Goal: Information Seeking & Learning: Learn about a topic

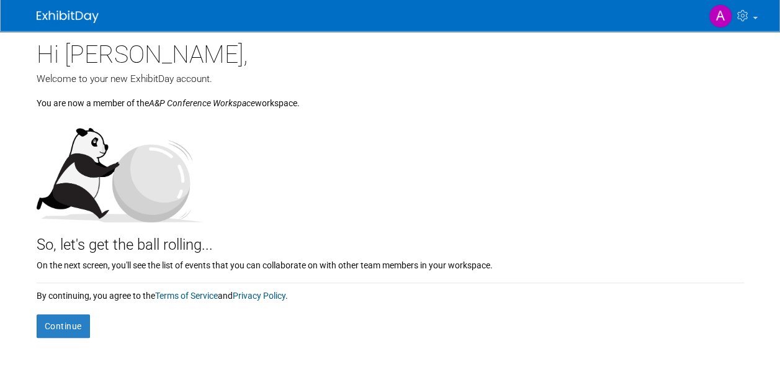
click at [695, 155] on div at bounding box center [391, 165] width 708 height 113
click at [79, 329] on button "Continue" at bounding box center [63, 326] width 53 height 24
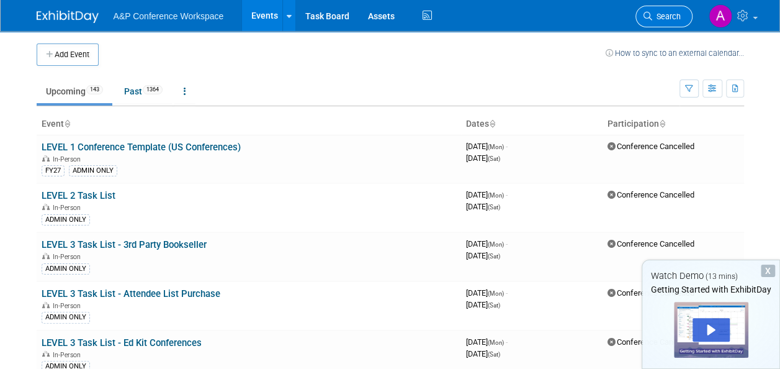
click at [670, 12] on span "Search" at bounding box center [666, 16] width 29 height 9
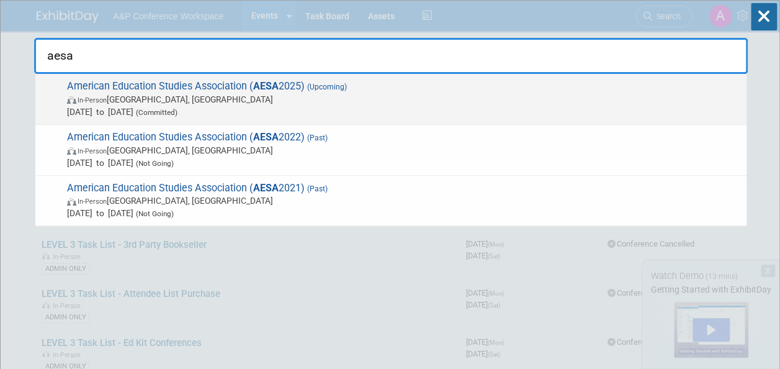
type input "aesa"
click at [308, 85] on span "(Upcoming)" at bounding box center [326, 87] width 42 height 9
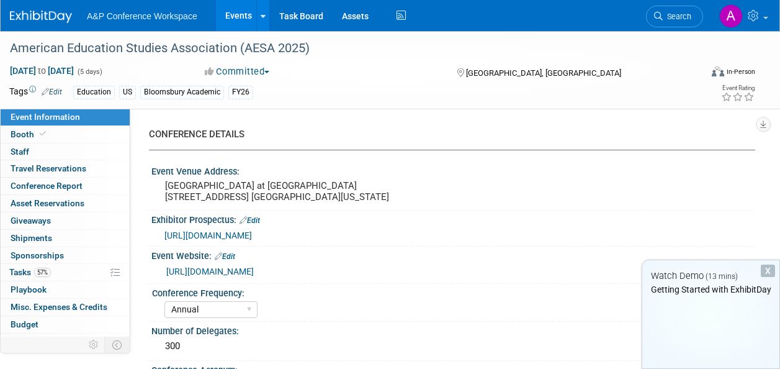
select select "Annual"
select select "Level 3"
select select "Sponsorship"
select select "Education"
select select "Bloomsbury Academic"
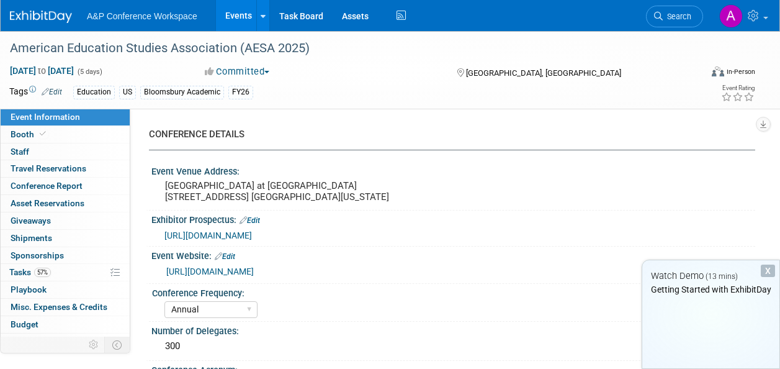
select select "[PERSON_NAME]"
select select "Brand/Subject Presence​"
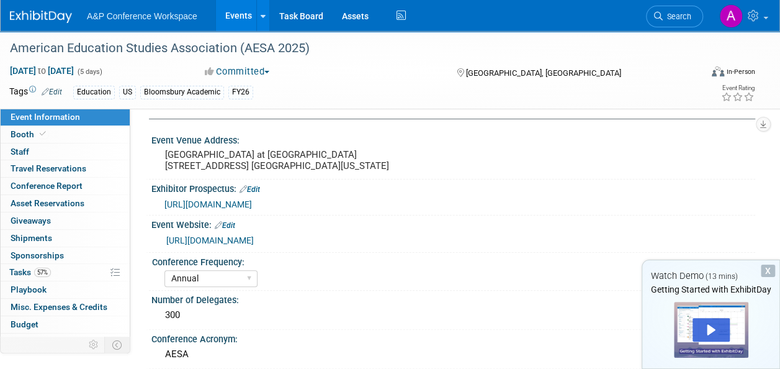
scroll to position [30, 0]
click at [254, 246] on link "http://educationalstudies.org/general-conference-info.php" at bounding box center [210, 241] width 88 height 10
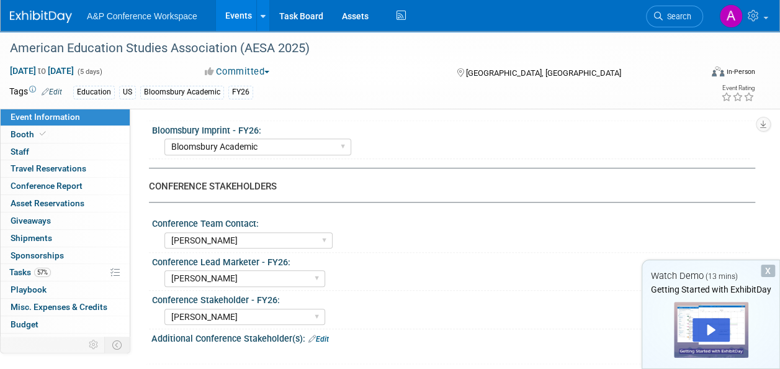
scroll to position [520, 0]
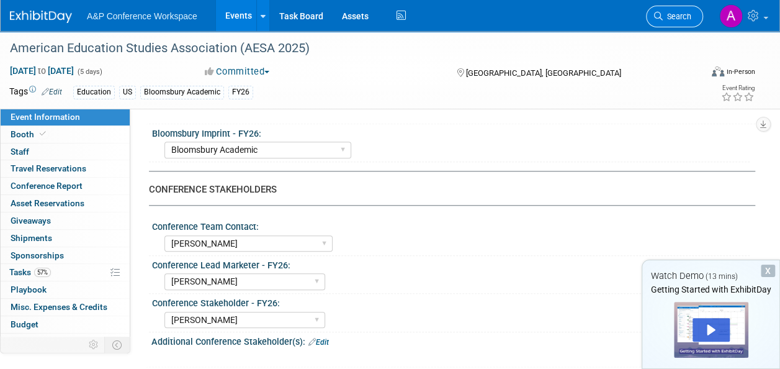
click at [678, 14] on span "Search" at bounding box center [677, 16] width 29 height 9
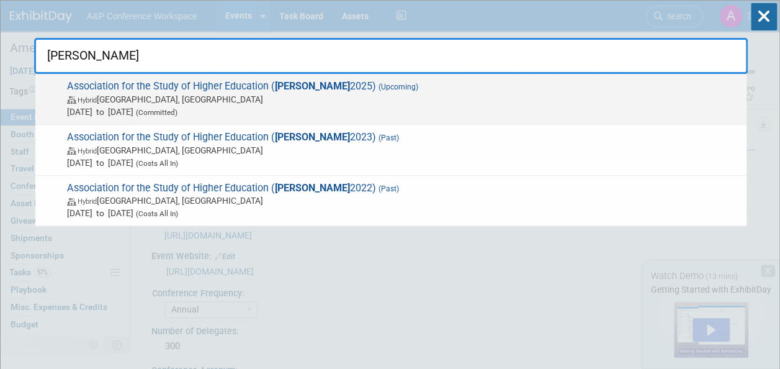
type input "[PERSON_NAME]"
click at [317, 86] on span "Association for the Study of Higher Education ( [PERSON_NAME] 2025) (Upcoming) …" at bounding box center [401, 99] width 677 height 38
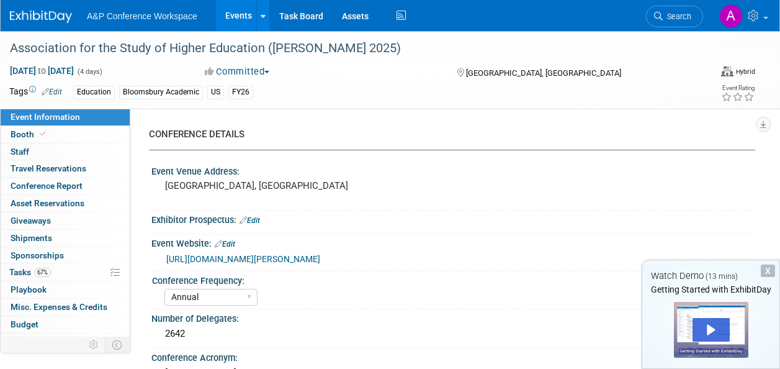
select select "Annual"
select select "Level 3"
select select "Sponsorship"
select select "Education"
select select "Bloomsbury Academic"
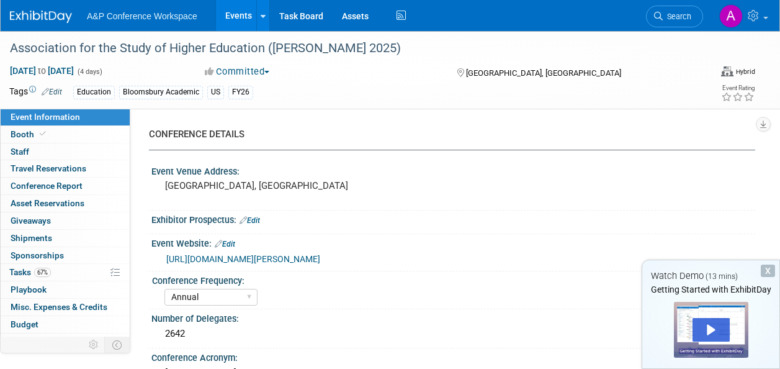
select select "[PERSON_NAME]"
select select "Brand/Subject Presence​"
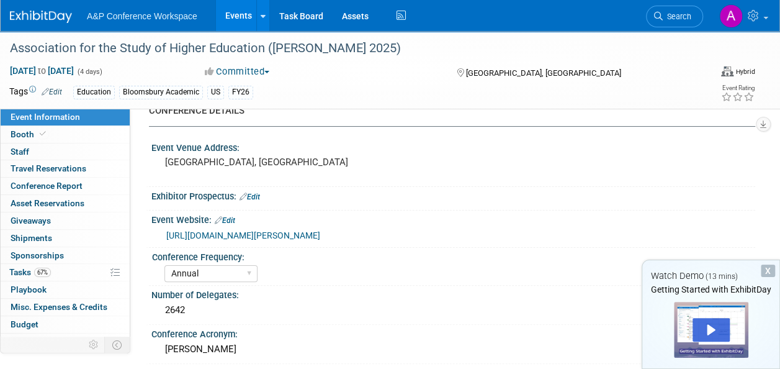
scroll to position [24, 0]
click at [276, 232] on link "https://www.ashe.ws/conference" at bounding box center [243, 235] width 154 height 10
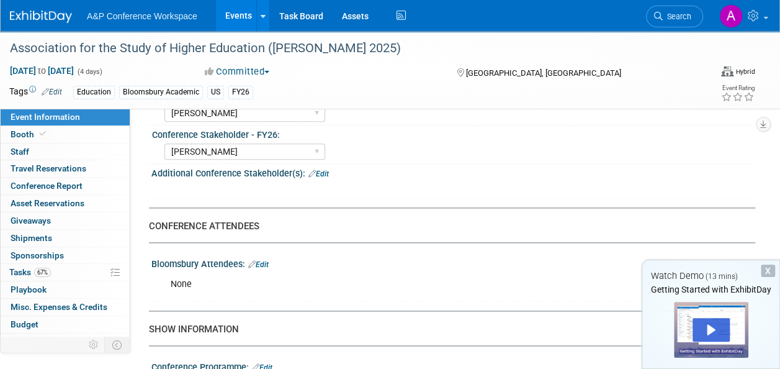
scroll to position [625, 0]
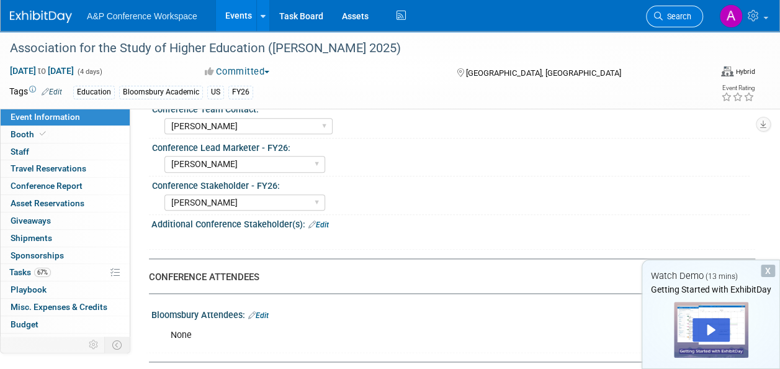
click at [684, 16] on span "Search" at bounding box center [677, 16] width 29 height 9
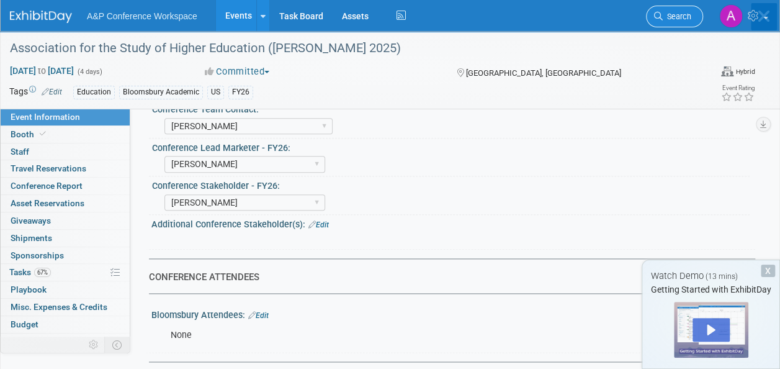
scroll to position [0, 0]
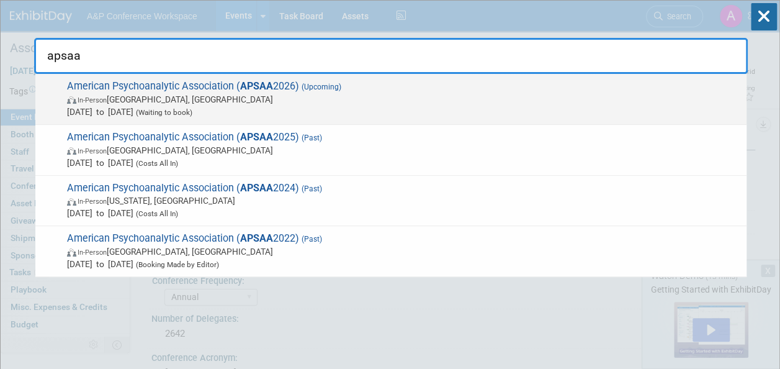
type input "apsaa"
click at [291, 93] on span "In-Person San Francisco, CA" at bounding box center [404, 99] width 674 height 12
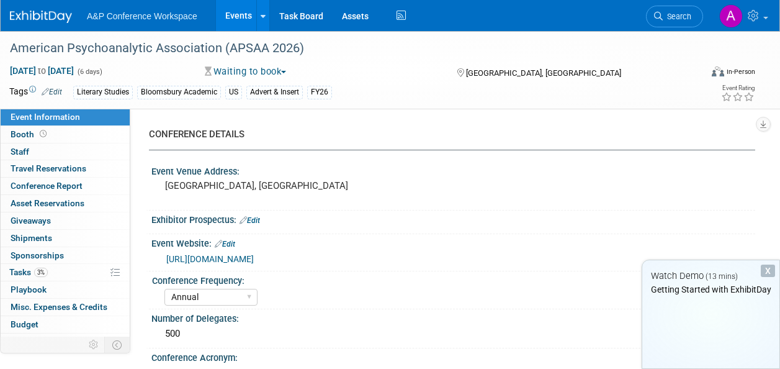
select select "Annual"
select select "Level 2"
select select "In-Person Booth"
select select "Literary Studies"
select select "Bloomsbury Academic"
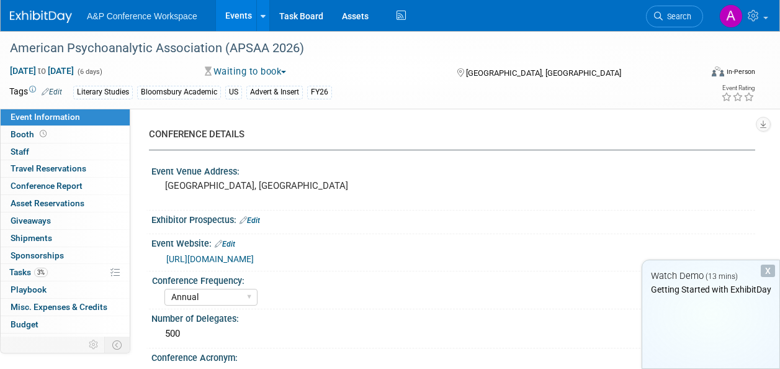
select select "[PERSON_NAME]"
select select "Networking/Commissioning"
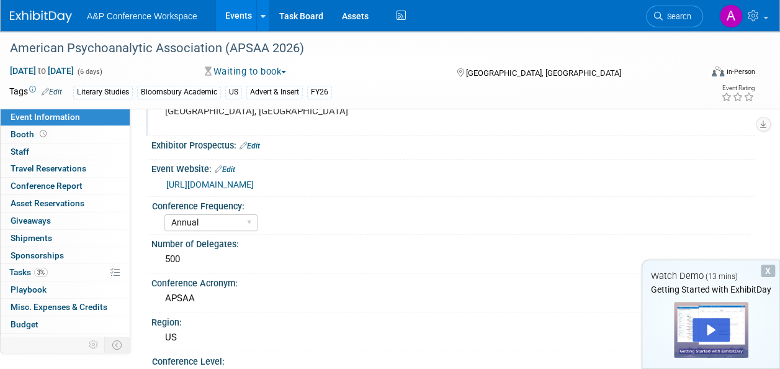
scroll to position [71, 0]
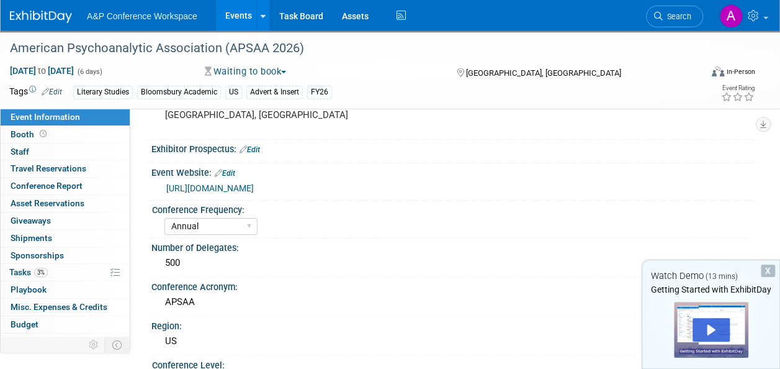
click at [254, 186] on link "[URL][DOMAIN_NAME]" at bounding box center [210, 188] width 88 height 10
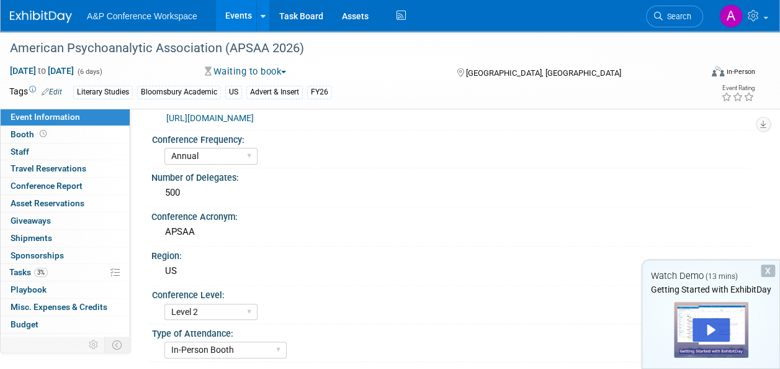
scroll to position [142, 0]
click at [271, 345] on select "In-Person Booth Virtual Booth Sponsorship Insert Only - DO NOT USE Program Adve…" at bounding box center [226, 349] width 122 height 17
click at [405, 350] on div "In-Person Booth Virtual Booth Sponsorship Insert Only - DO NOT USE Program Adve…" at bounding box center [457, 348] width 585 height 20
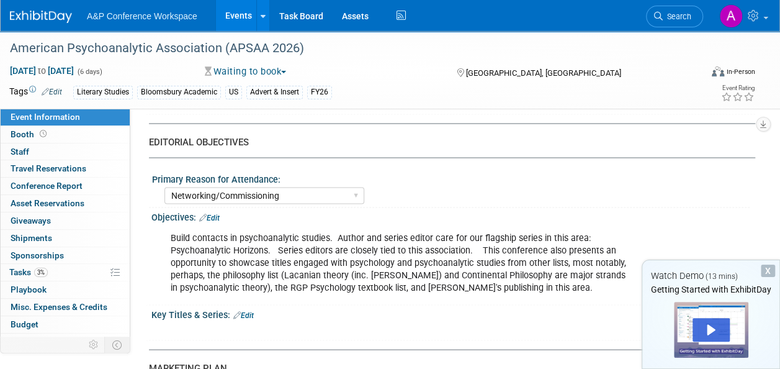
scroll to position [1057, 0]
click at [24, 138] on span "Booth" at bounding box center [30, 134] width 38 height 10
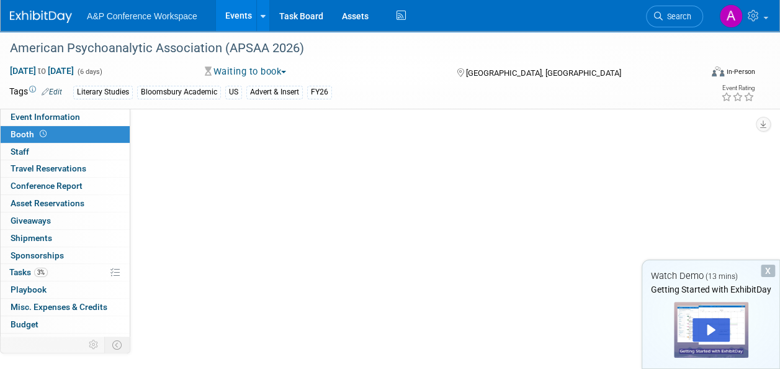
scroll to position [0, 0]
select select "CUAP"
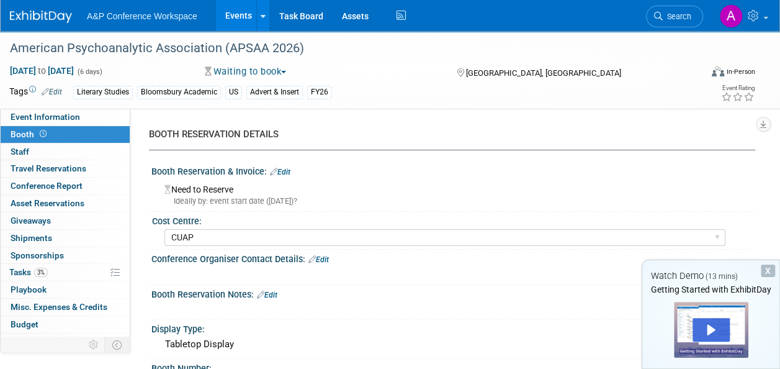
click at [518, 314] on div at bounding box center [399, 308] width 474 height 12
click at [687, 19] on span "Search" at bounding box center [677, 16] width 29 height 9
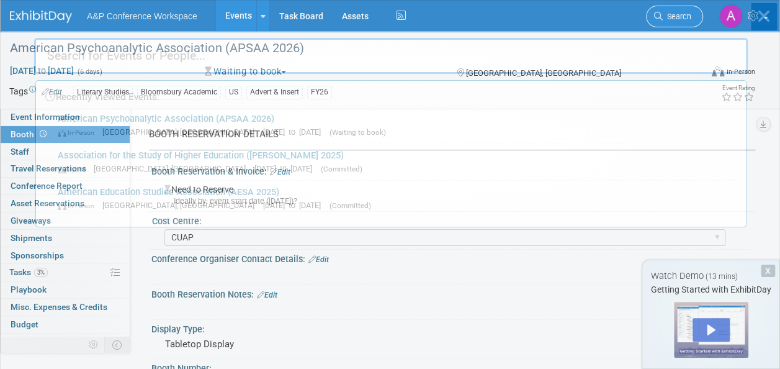
type input "s"
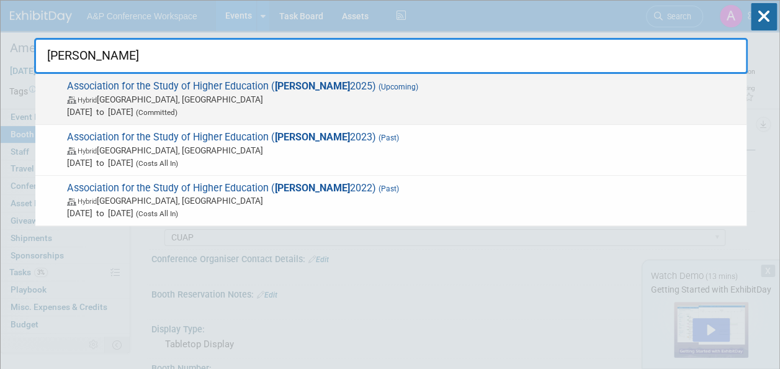
type input "ashe"
click at [340, 77] on div "Association for the Study of Higher Education ( ASHE 2025) (Upcoming) Hybrid De…" at bounding box center [390, 99] width 711 height 51
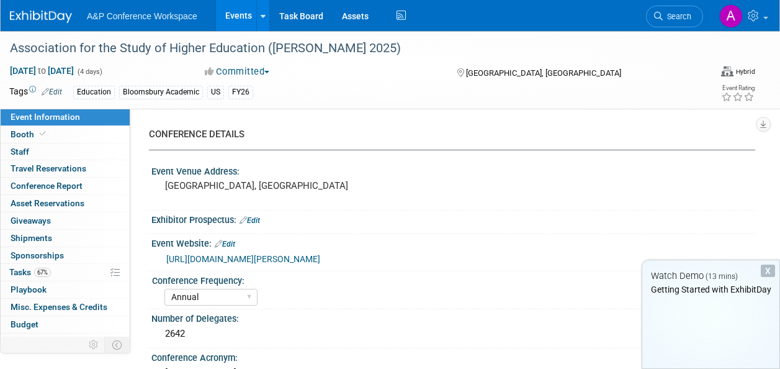
select select "Annual"
select select "Level 3"
select select "Sponsorship"
select select "Education"
select select "Bloomsbury Academic"
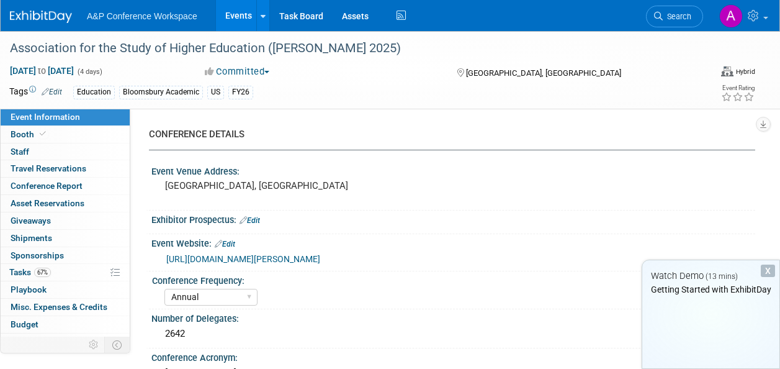
select select "[PERSON_NAME]"
select select "Brand/Subject Presence​"
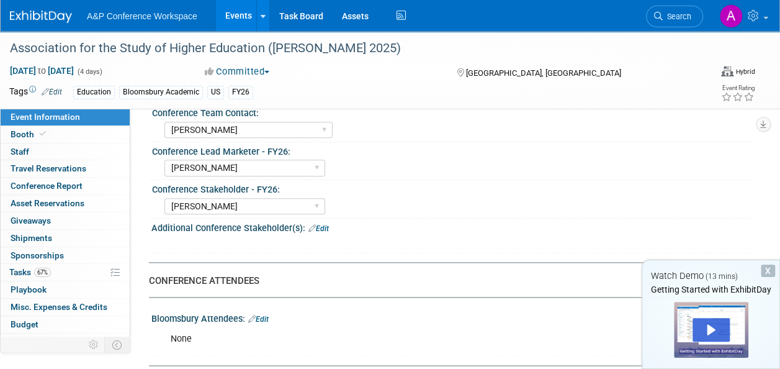
scroll to position [622, 0]
click at [71, 271] on link "67% Tasks 67%" at bounding box center [65, 272] width 129 height 17
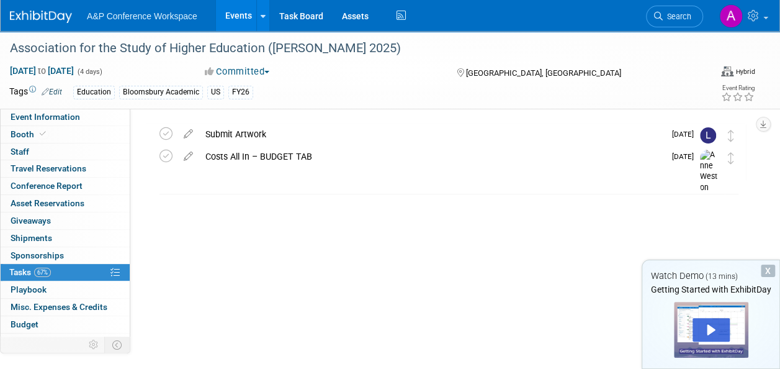
scroll to position [0, 0]
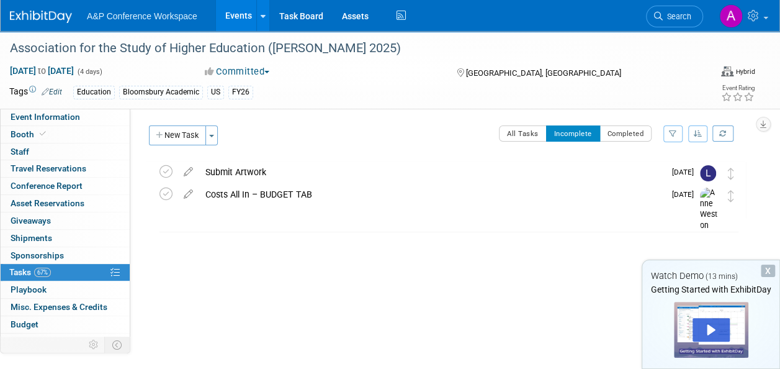
click at [763, 273] on div "X" at bounding box center [768, 270] width 14 height 12
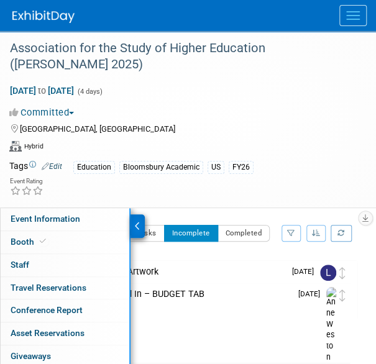
click at [349, 9] on button "Menu" at bounding box center [352, 15] width 27 height 21
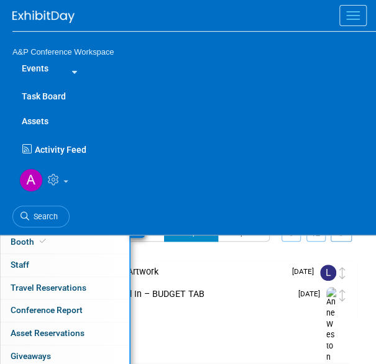
click at [236, 301] on div "Association for the Study of Higher Education (ASHE 2025) Denver, CO Nov 12, 20…" at bounding box center [197, 289] width 319 height 59
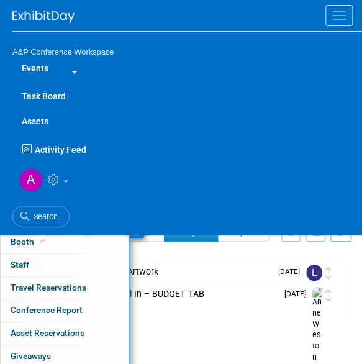
click at [257, 343] on div "Association for the Study of Higher Education (ASHE 2025) Denver, CO Nov 12, 20…" at bounding box center [190, 314] width 305 height 109
click at [326, 18] on button "Menu" at bounding box center [338, 15] width 27 height 21
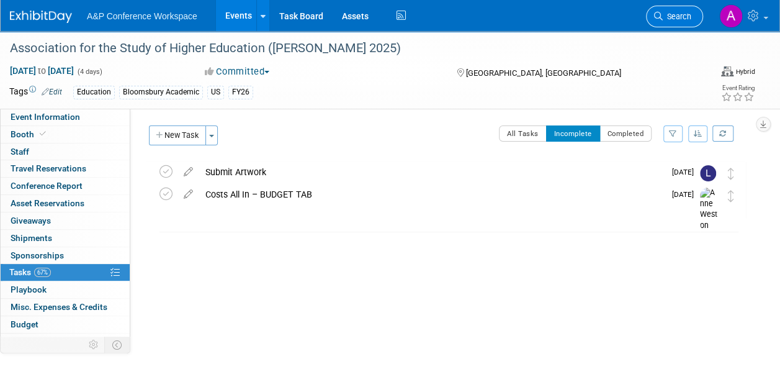
click at [676, 19] on span "Search" at bounding box center [677, 16] width 29 height 9
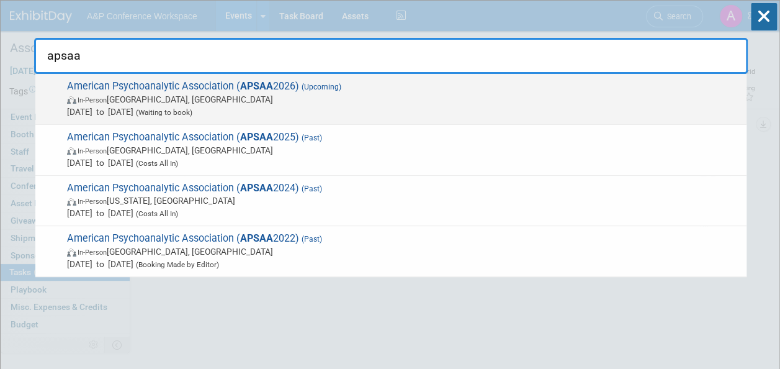
type input "apsaa"
click at [324, 88] on span "(Upcoming)" at bounding box center [320, 87] width 42 height 9
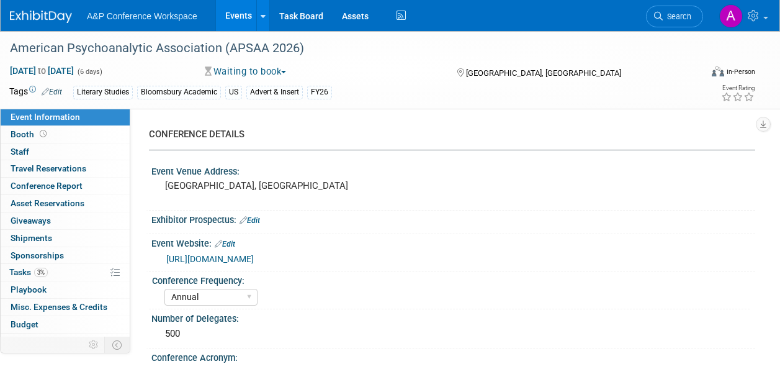
select select "Annual"
select select "Level 2"
select select "In-Person Booth"
select select "Literary Studies"
select select "Bloomsbury Academic"
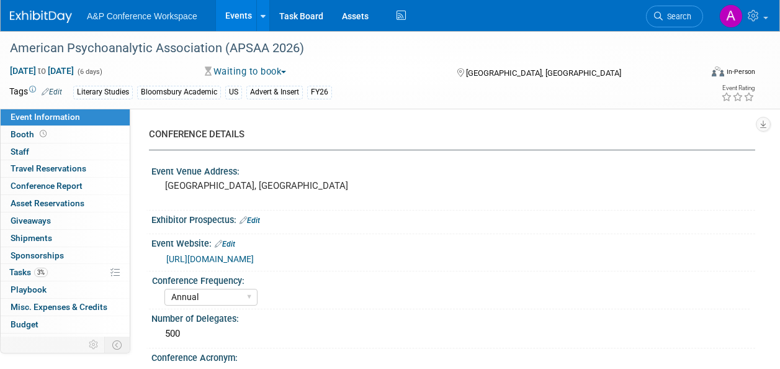
select select "[PERSON_NAME]"
select select "Networking/Commissioning"
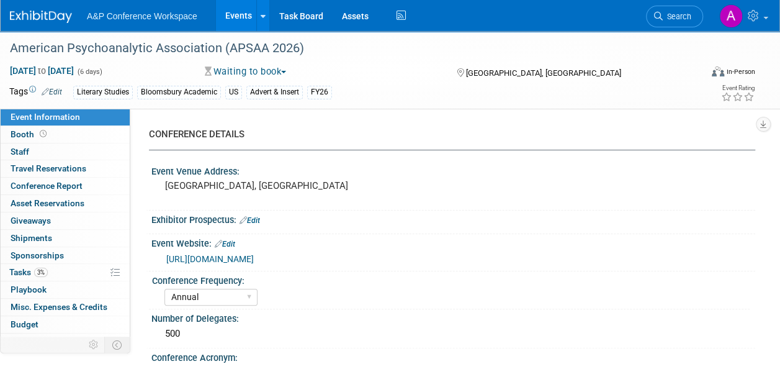
scroll to position [127, 0]
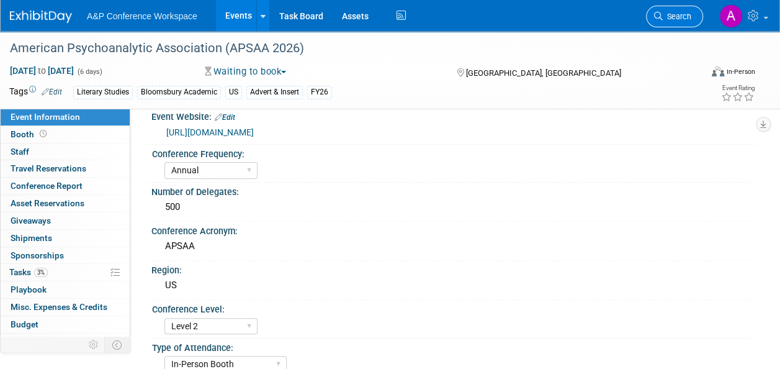
click at [682, 10] on link "Search" at bounding box center [674, 17] width 57 height 22
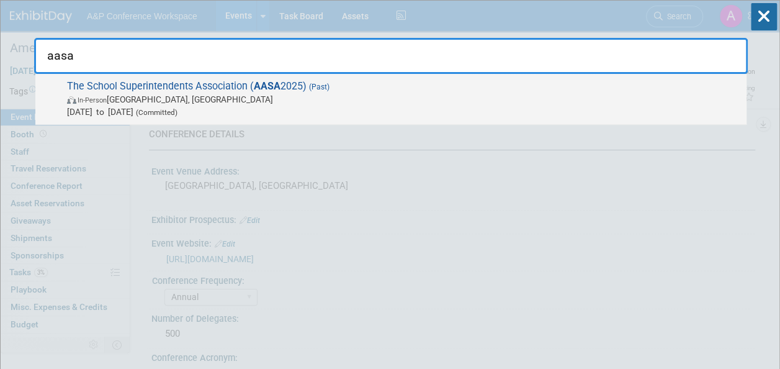
type input "aasa"
click at [250, 80] on span "The School Superintendents Association ( AASA 2025) (Past) In-Person New Orlean…" at bounding box center [401, 99] width 677 height 38
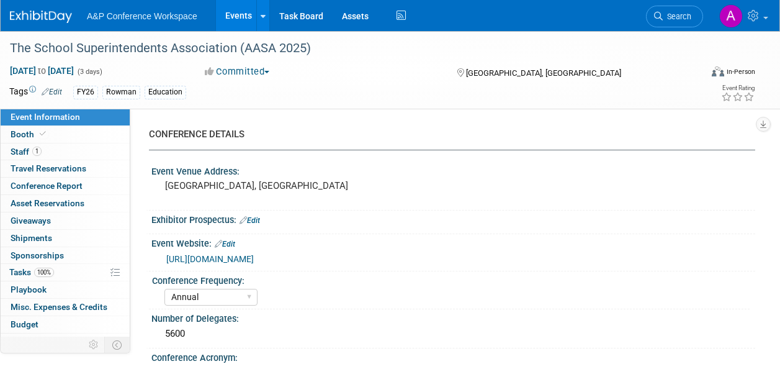
select select "Annual"
select select "Level 3"
select select "Ed Kit"
select select "Education"
select select "Rowman"
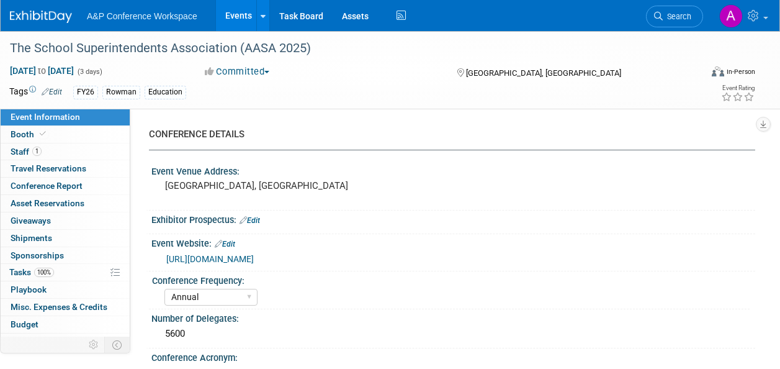
select select "[PERSON_NAME]"
select select "Networking/Commissioning"
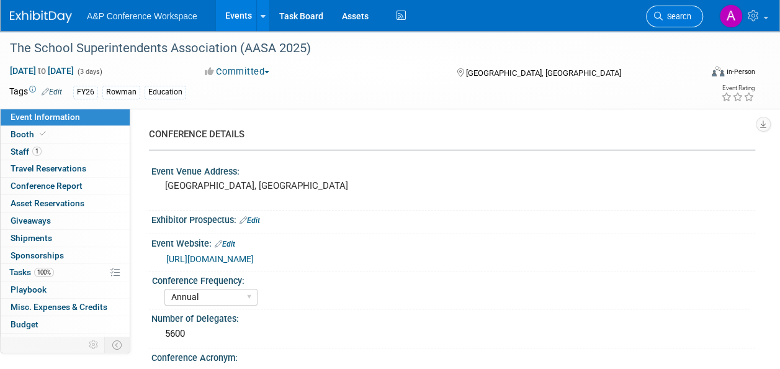
click at [679, 10] on link "Search" at bounding box center [674, 17] width 57 height 22
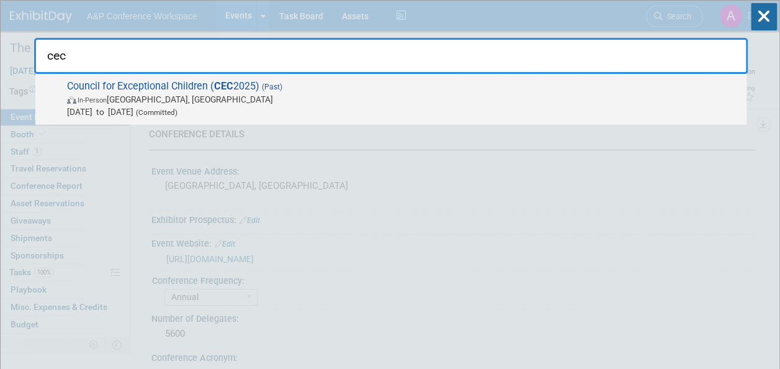
type input "cec"
click at [245, 84] on span "Council for Exceptional Children ( CEC 2025) (Past) In-Person Baltimore, MD Mar…" at bounding box center [401, 99] width 677 height 38
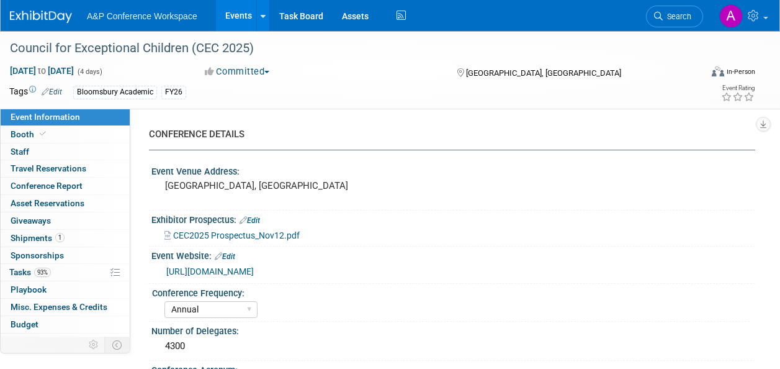
select select "Annual"
select select "Level 2"
select select "In-Person Booth"
select select "Education"
select select "Rowman"
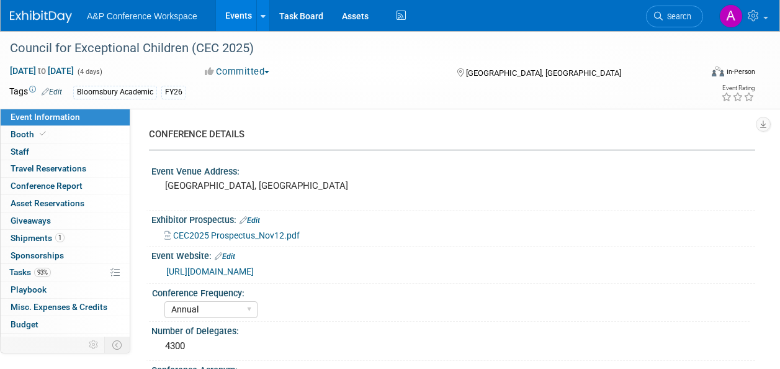
select select "[PERSON_NAME]"
select select "Networking/Commissioning"
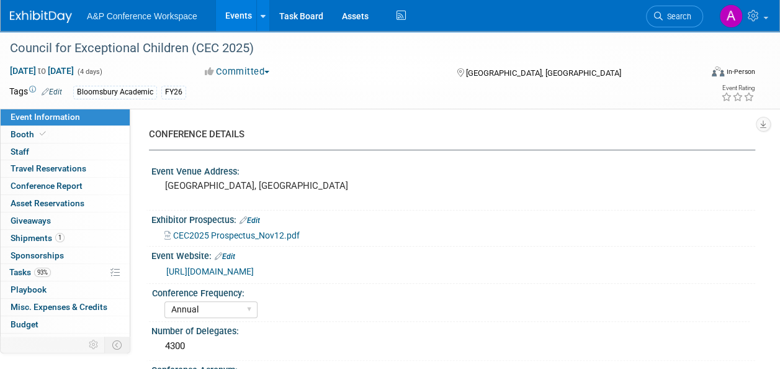
click at [277, 237] on span "CEC2025 Prospectus_Nov12.pdf" at bounding box center [236, 235] width 127 height 10
click at [668, 15] on span "Search" at bounding box center [677, 16] width 29 height 9
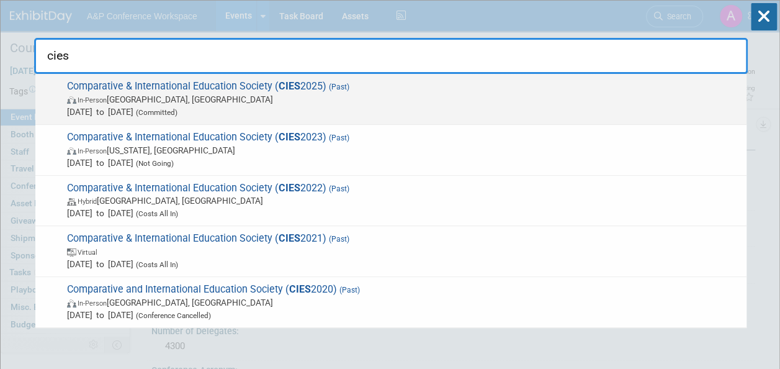
type input "cies"
click at [300, 102] on span "In-Person Chicago, IL" at bounding box center [404, 99] width 674 height 12
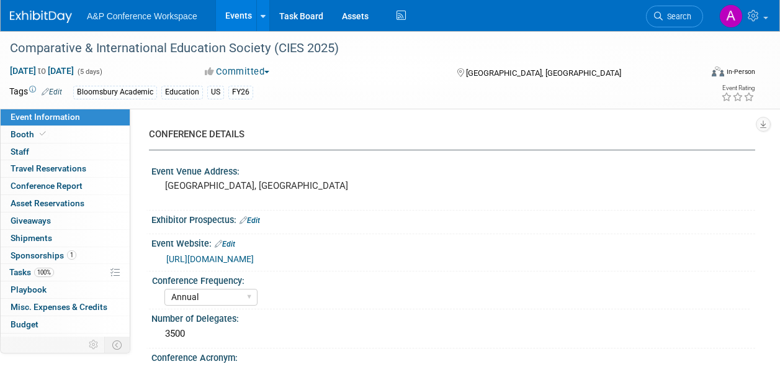
select select "Annual"
select select "Level 3"
select select "Sponsorship"
select select "Education"
select select "Bloomsbury Academic"
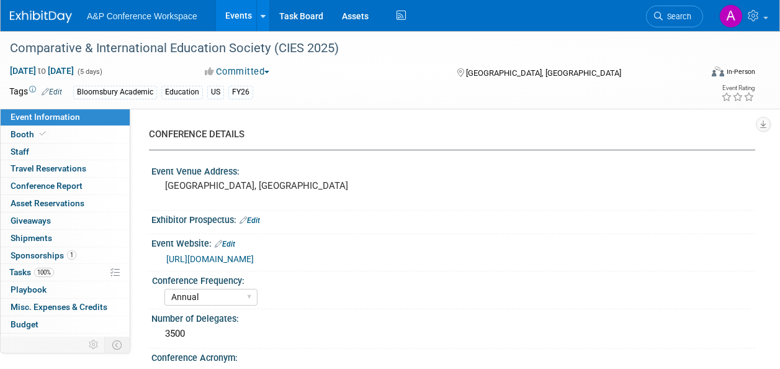
select select "[PERSON_NAME]"
select select "Brand/Subject Presence​"
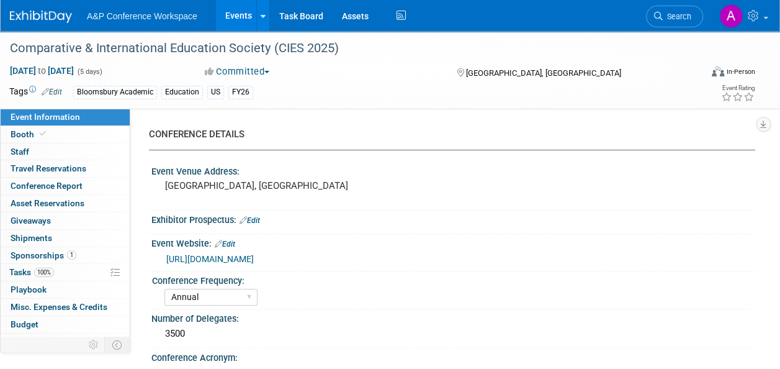
click at [254, 258] on link "[URL][DOMAIN_NAME]" at bounding box center [210, 259] width 88 height 10
click at [69, 137] on link "Booth" at bounding box center [65, 134] width 129 height 17
select select "CUAP"
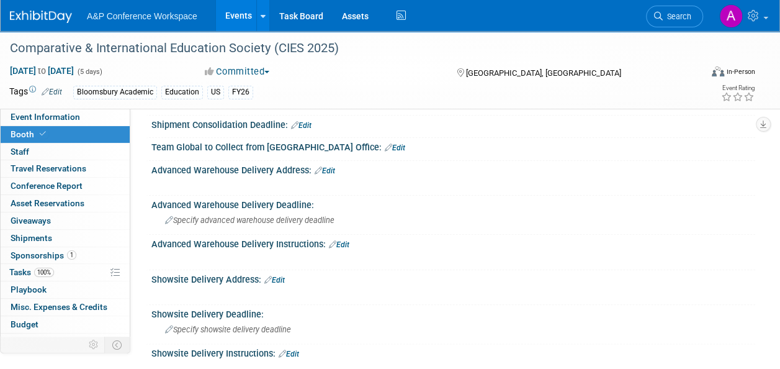
scroll to position [542, 0]
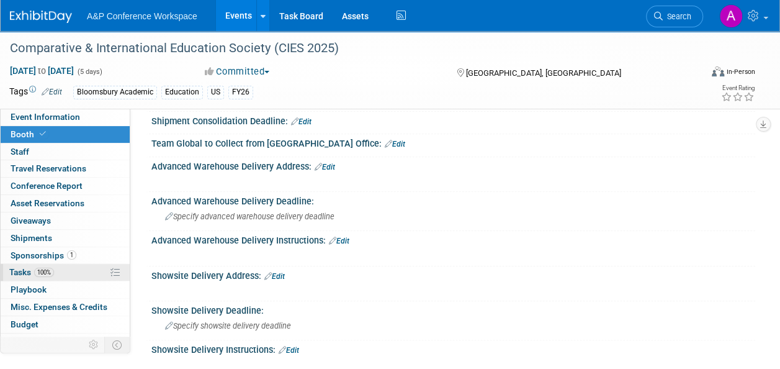
click at [73, 269] on link "100% Tasks 100%" at bounding box center [65, 272] width 129 height 17
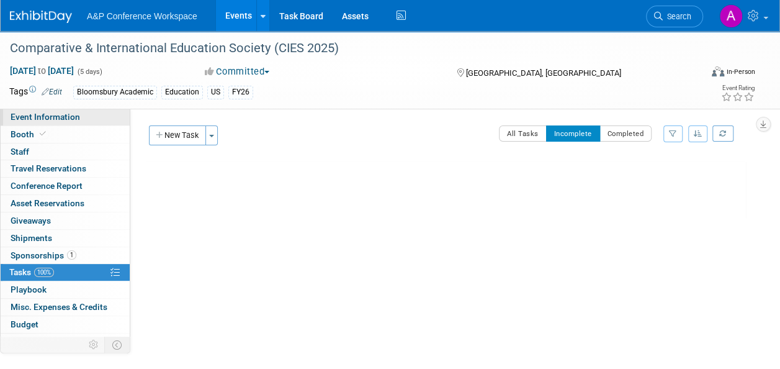
click at [92, 122] on link "Event Information" at bounding box center [65, 117] width 129 height 17
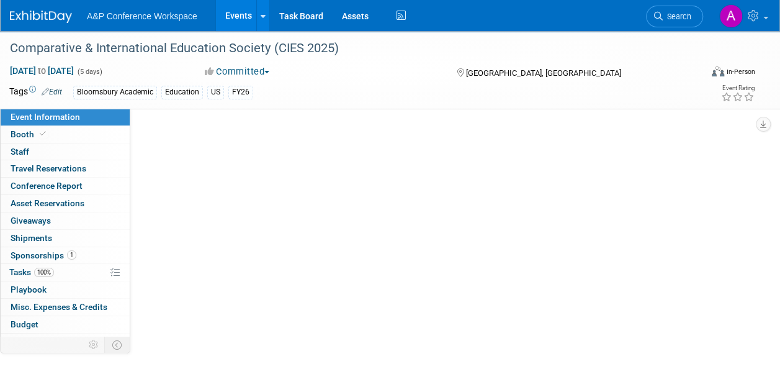
select select "Annual"
select select "Level 3"
select select "Sponsorship"
select select "Education"
select select "Bloomsbury Academic"
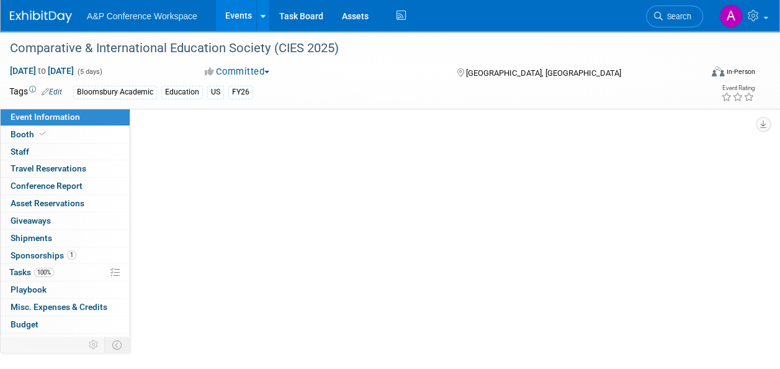
select select "[PERSON_NAME]"
select select "Brand/Subject Presence​"
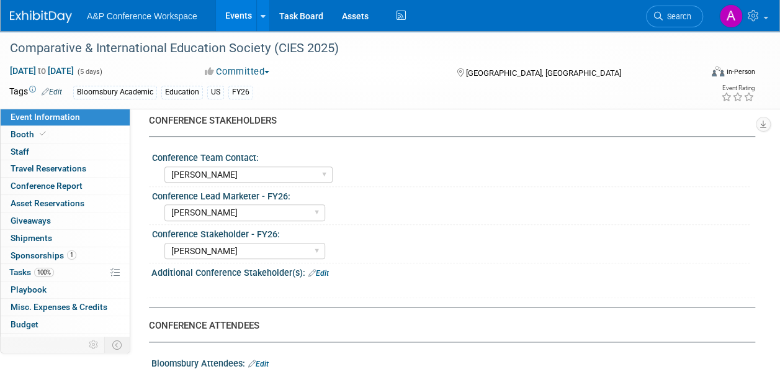
scroll to position [713, 0]
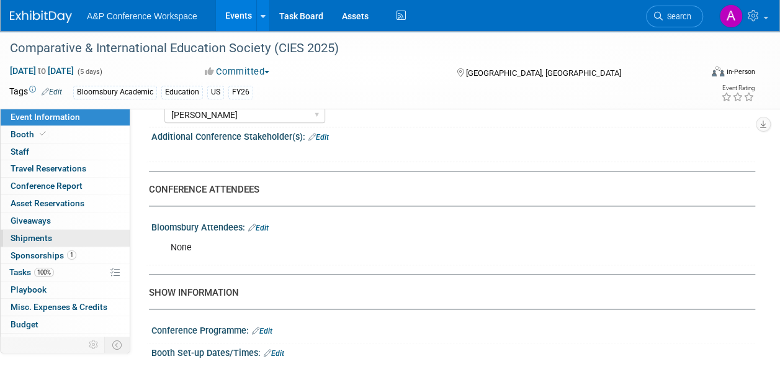
click at [76, 242] on link "0 Shipments 0" at bounding box center [65, 238] width 129 height 17
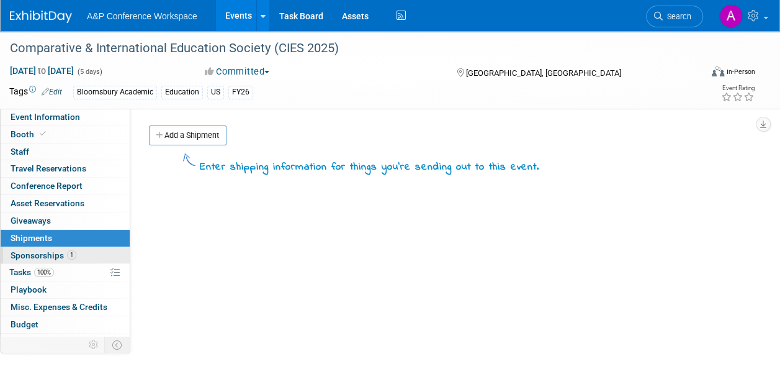
click at [79, 248] on link "1 Sponsorships 1" at bounding box center [65, 255] width 129 height 17
